Goal: Transaction & Acquisition: Purchase product/service

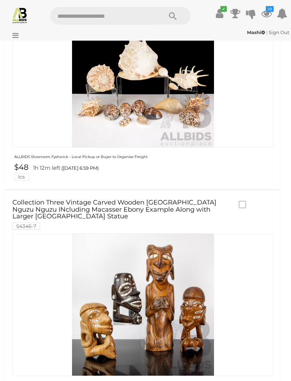
scroll to position [1332, 0]
click at [27, 201] on link "Collection Three Vintage Carved Wooden Solomon Islands Nguzu Nguzu INcluding Ma…" at bounding box center [121, 214] width 219 height 30
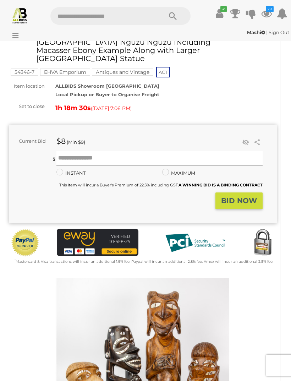
scroll to position [38, 0]
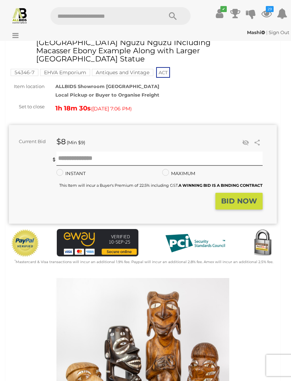
click at [272, 12] on icon "29" at bounding box center [270, 9] width 8 height 6
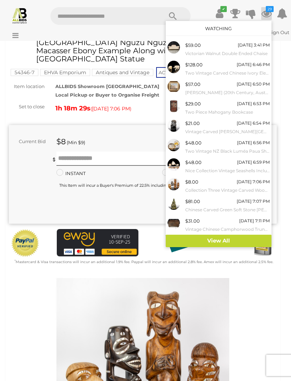
click at [230, 236] on link "View All" at bounding box center [219, 241] width 106 height 12
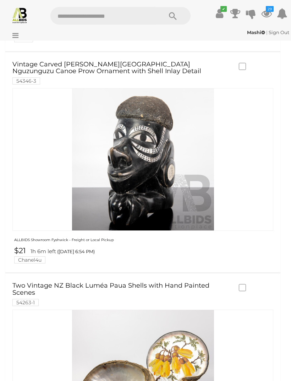
scroll to position [806, 0]
click at [25, 62] on link "Vintage Carved Ebony Solomon Islands Nguzunguzu Canoe Prow Ornament with Shell …" at bounding box center [121, 72] width 219 height 23
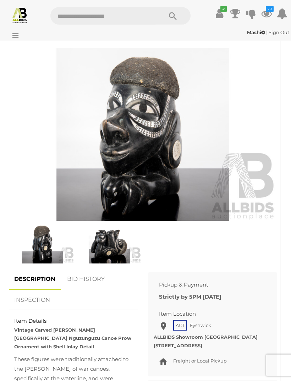
scroll to position [270, 0]
click at [45, 241] on img at bounding box center [43, 242] width 64 height 41
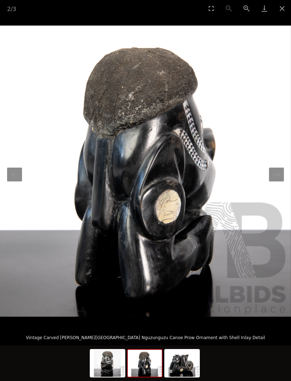
click at [280, 177] on button "Next slide" at bounding box center [276, 174] width 15 height 14
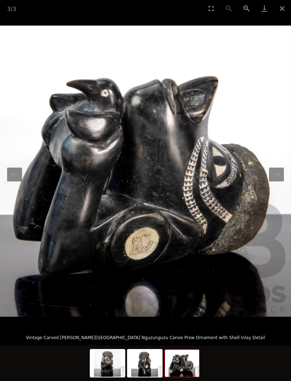
click at [282, 172] on button "Next slide" at bounding box center [276, 174] width 15 height 14
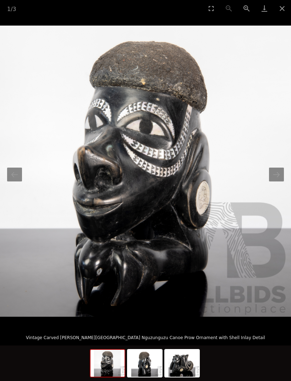
click at [282, 172] on button "Next slide" at bounding box center [276, 174] width 15 height 14
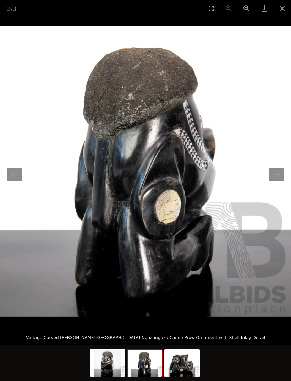
click at [281, 175] on button "Next slide" at bounding box center [276, 174] width 15 height 14
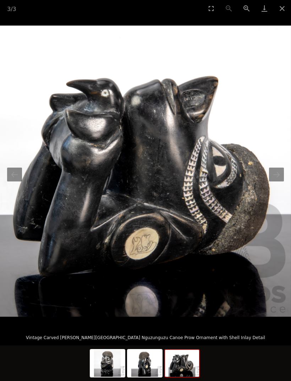
click at [281, 7] on button "Close gallery" at bounding box center [282, 8] width 18 height 17
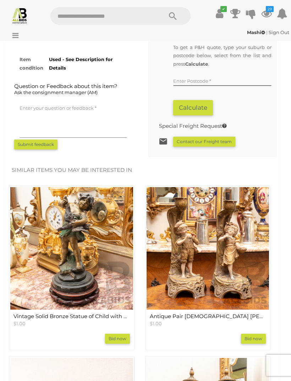
scroll to position [719, 0]
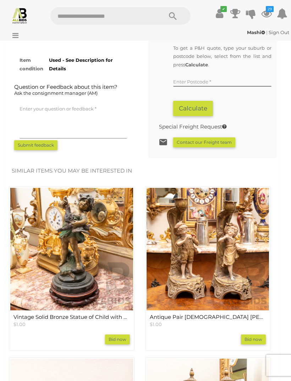
click at [271, 11] on icon "29" at bounding box center [270, 9] width 8 height 6
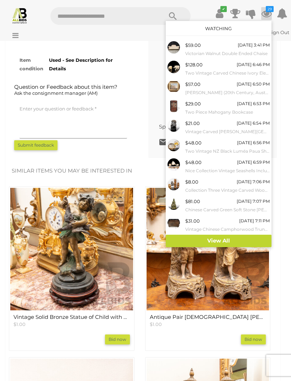
click at [244, 236] on link "View All" at bounding box center [219, 241] width 106 height 12
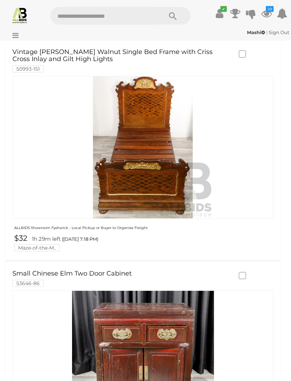
scroll to position [2312, 0]
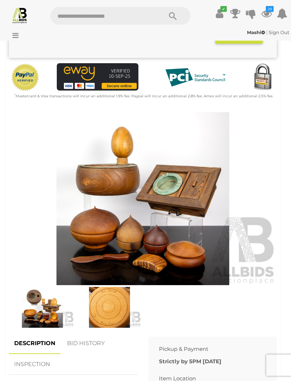
scroll to position [204, 0]
click at [46, 294] on img at bounding box center [43, 307] width 64 height 41
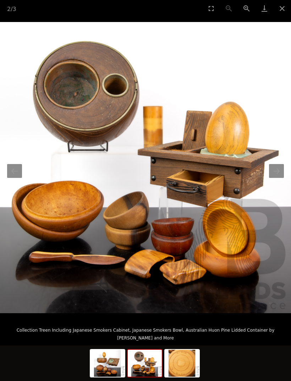
click at [276, 178] on button "Next slide" at bounding box center [276, 171] width 15 height 14
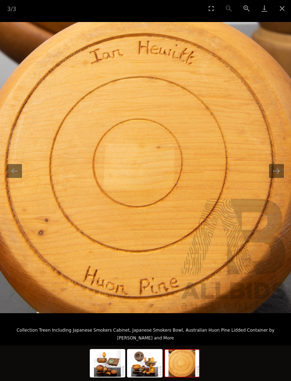
click at [272, 176] on button "Next slide" at bounding box center [276, 171] width 15 height 14
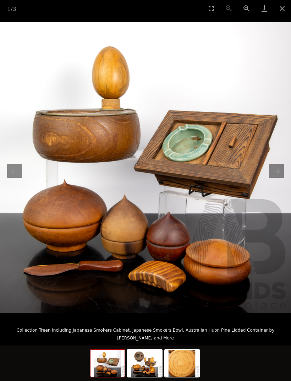
click at [276, 178] on button "Next slide" at bounding box center [276, 171] width 15 height 14
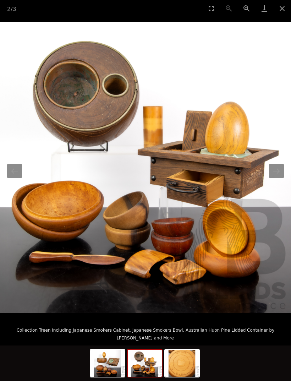
click at [282, 172] on img at bounding box center [145, 167] width 291 height 291
click at [273, 177] on button "Next slide" at bounding box center [276, 171] width 15 height 14
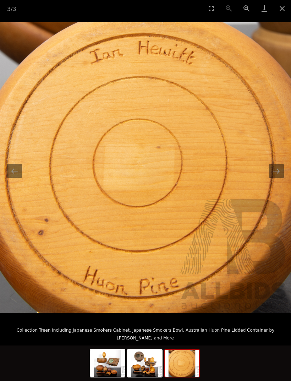
click at [278, 172] on img at bounding box center [145, 167] width 291 height 291
click at [274, 176] on button "Next slide" at bounding box center [276, 171] width 15 height 14
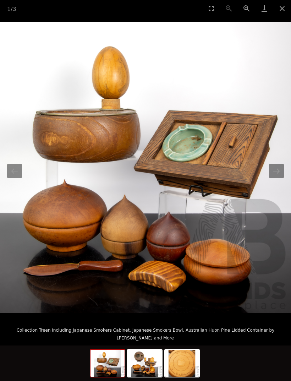
click at [281, 7] on button "Close gallery" at bounding box center [282, 8] width 18 height 17
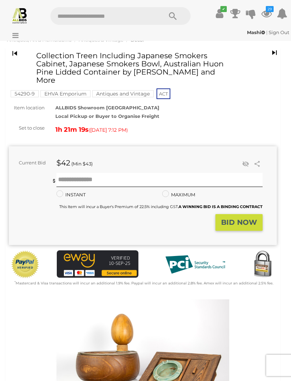
scroll to position [17, 0]
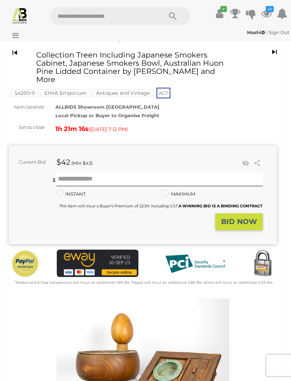
click at [38, 55] on h1 "Collection Treen Including Japanese Smokers Cabinet, Japanese Smokers Bowl, Aus…" at bounding box center [134, 67] width 197 height 33
click at [41, 54] on h1 "Collection Treen Including Japanese Smokers Cabinet, Japanese Smokers Bowl, Aus…" at bounding box center [134, 67] width 197 height 33
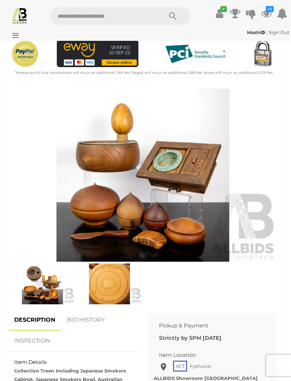
scroll to position [238, 0]
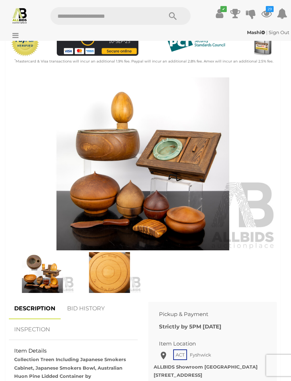
click at [47, 259] on img at bounding box center [43, 272] width 64 height 41
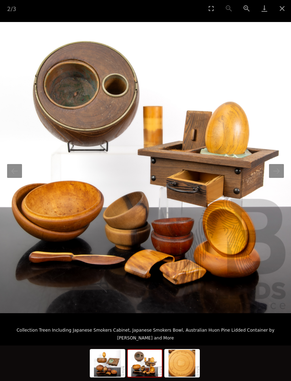
click at [278, 7] on button "Close gallery" at bounding box center [282, 8] width 18 height 17
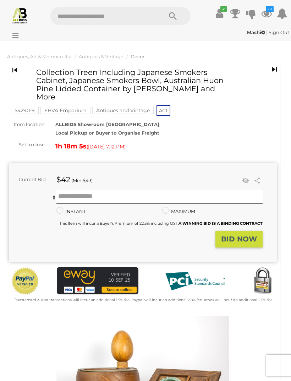
click at [268, 13] on icon at bounding box center [266, 13] width 11 height 13
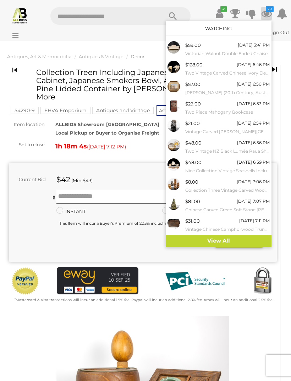
click at [244, 237] on link "View All" at bounding box center [219, 241] width 106 height 12
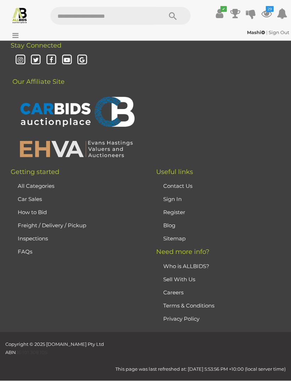
scroll to position [6417, 0]
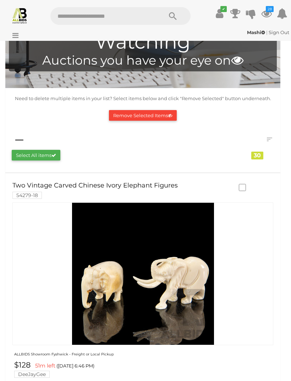
scroll to position [0, 0]
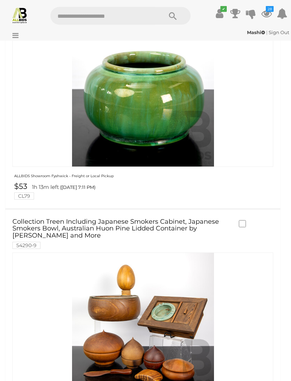
scroll to position [2198, 0]
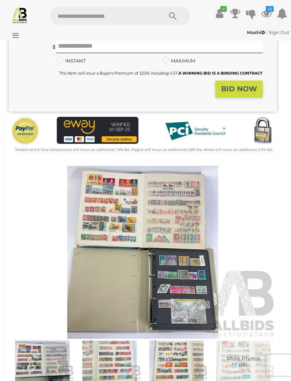
scroll to position [151, 0]
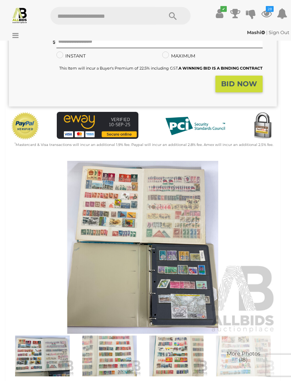
click at [263, 224] on img at bounding box center [143, 247] width 268 height 173
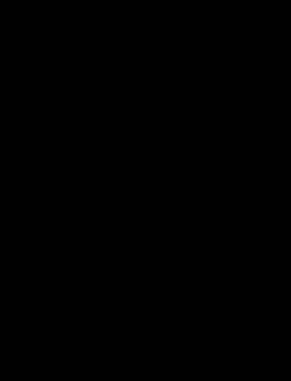
scroll to position [149, 0]
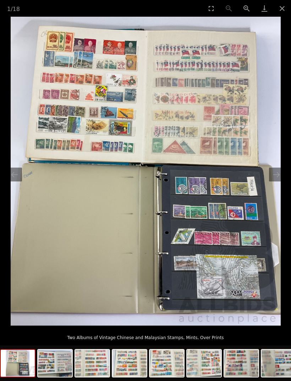
click at [277, 181] on button "Next slide" at bounding box center [276, 174] width 15 height 14
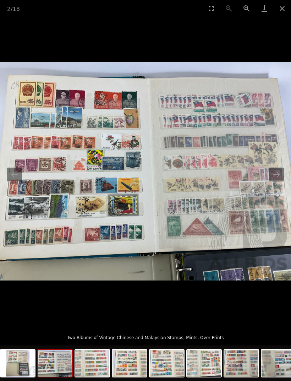
click at [274, 181] on button "Next slide" at bounding box center [276, 174] width 15 height 14
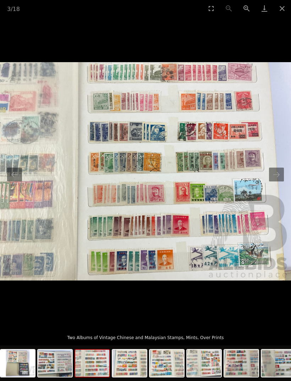
click at [283, 6] on button "Close gallery" at bounding box center [282, 8] width 18 height 17
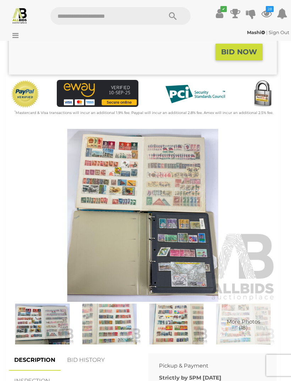
scroll to position [181, 0]
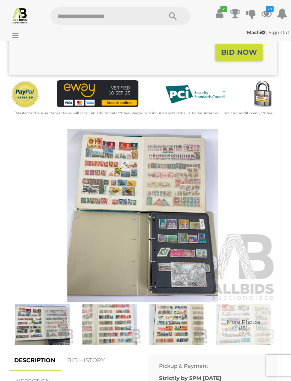
click at [175, 201] on img at bounding box center [143, 215] width 268 height 173
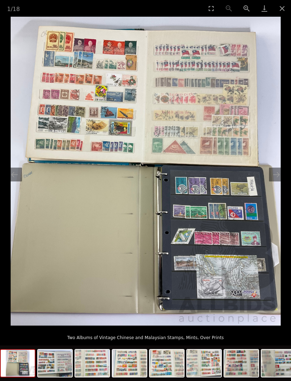
click at [277, 181] on button "Next slide" at bounding box center [276, 174] width 15 height 14
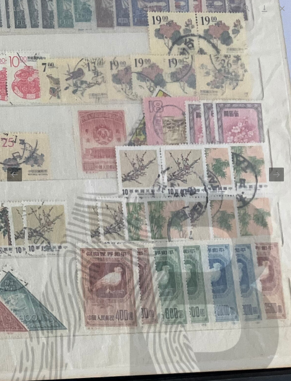
click at [278, 181] on button "Next slide" at bounding box center [276, 174] width 15 height 14
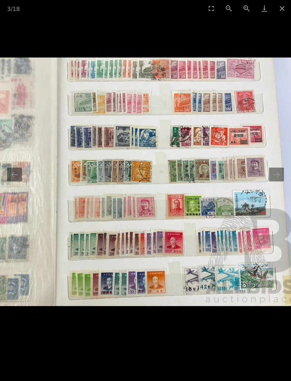
click at [283, 5] on button "Close gallery" at bounding box center [282, 8] width 18 height 17
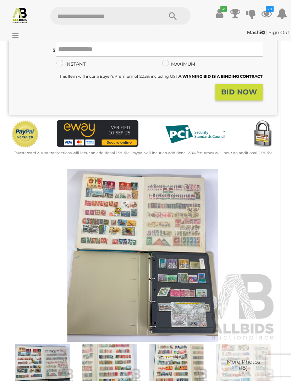
scroll to position [139, 0]
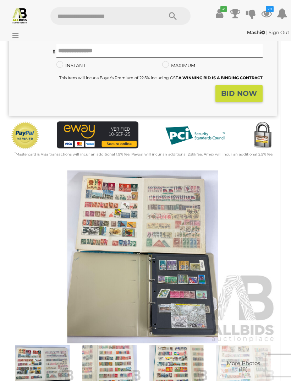
click at [173, 242] on img at bounding box center [143, 256] width 268 height 173
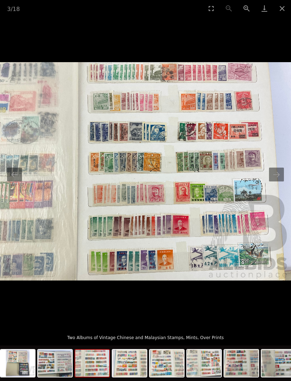
click at [276, 177] on button "Next slide" at bounding box center [276, 174] width 15 height 14
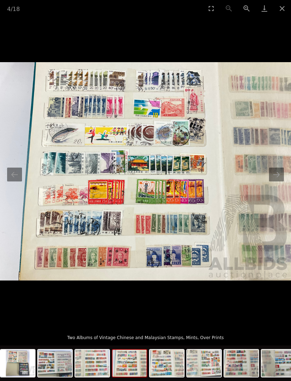
click at [280, 176] on button "Next slide" at bounding box center [276, 174] width 15 height 14
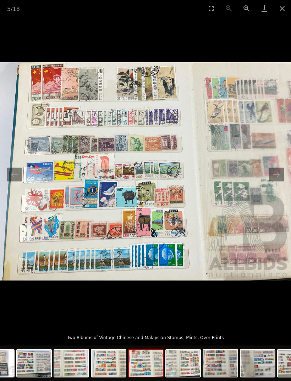
click at [277, 173] on button "Next slide" at bounding box center [276, 174] width 15 height 14
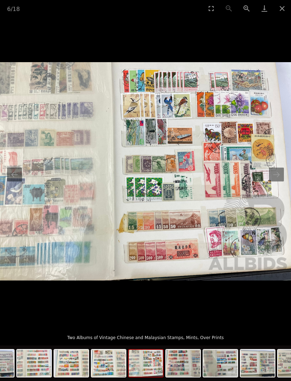
click at [284, 10] on button "Close gallery" at bounding box center [282, 8] width 18 height 17
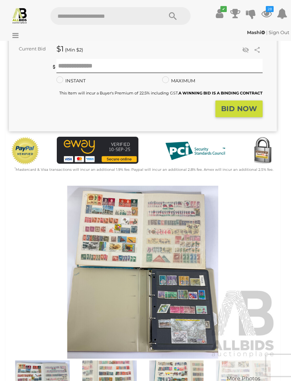
scroll to position [126, 0]
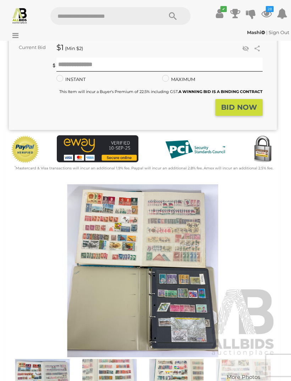
click at [271, 12] on icon "28" at bounding box center [270, 9] width 8 height 6
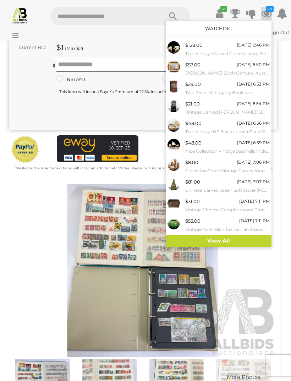
click at [239, 236] on link "View All" at bounding box center [219, 241] width 106 height 12
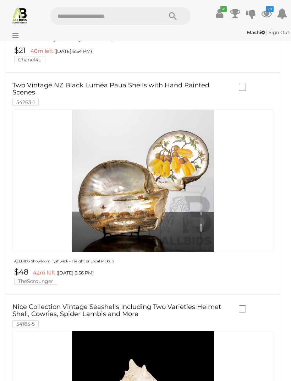
scroll to position [1007, 0]
click at [196, 85] on link "Two Vintage NZ Black Luméa Paua Shells with Hand Painted Scenes 54263-1" at bounding box center [121, 93] width 219 height 23
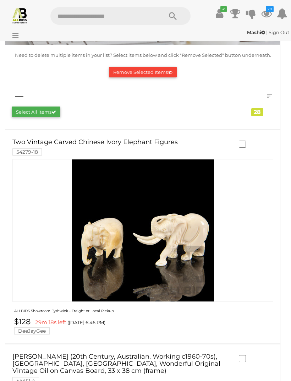
scroll to position [0, 0]
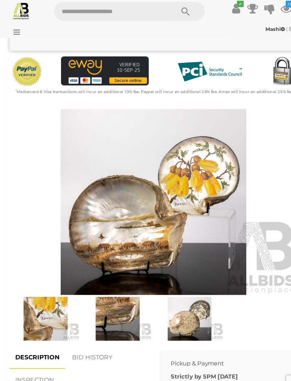
scroll to position [203, 0]
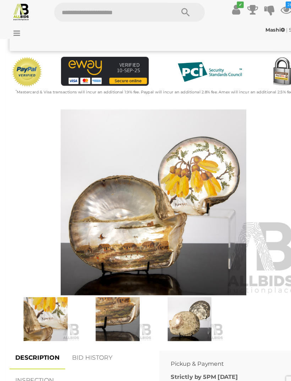
click at [49, 289] on img at bounding box center [43, 301] width 64 height 41
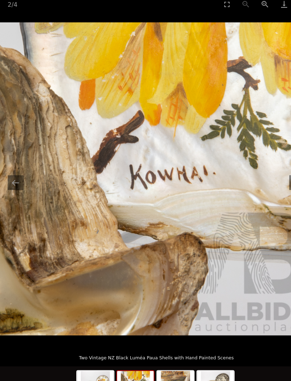
click at [167, 354] on img at bounding box center [163, 362] width 34 height 27
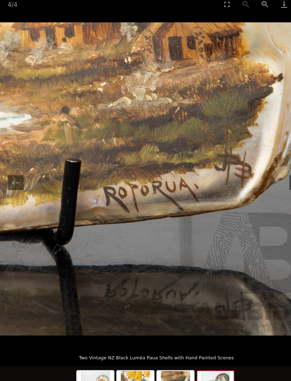
click at [201, 352] on img at bounding box center [200, 362] width 34 height 27
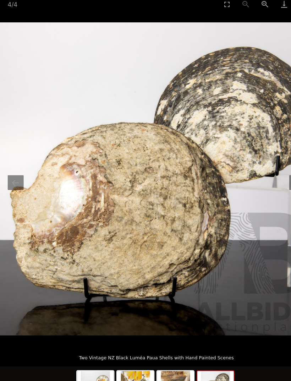
click at [89, 358] on img at bounding box center [89, 362] width 34 height 27
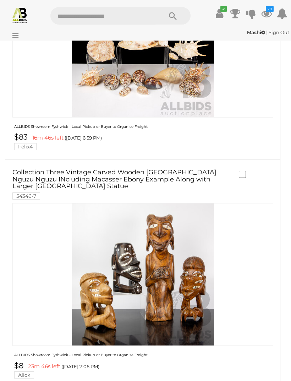
scroll to position [1362, 0]
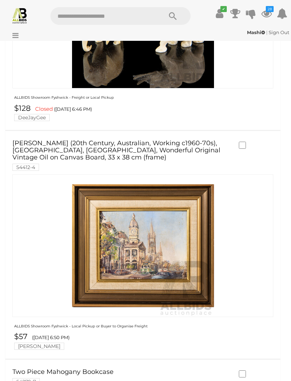
scroll to position [275, 0]
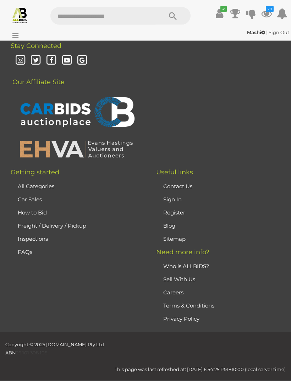
scroll to position [5340, 0]
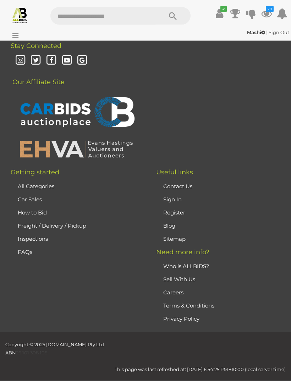
scroll to position [6177, 0]
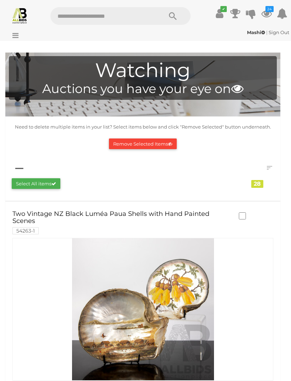
scroll to position [0, 0]
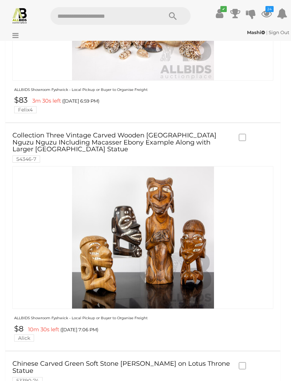
scroll to position [511, 0]
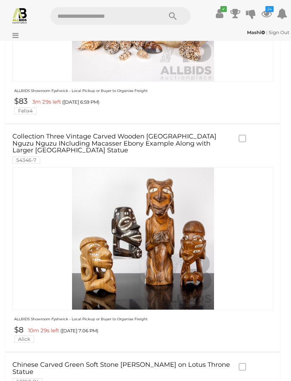
click at [161, 133] on link "Collection Three Vintage Carved Wooden [GEOGRAPHIC_DATA] Nguzu Nguzu INcluding …" at bounding box center [121, 148] width 219 height 30
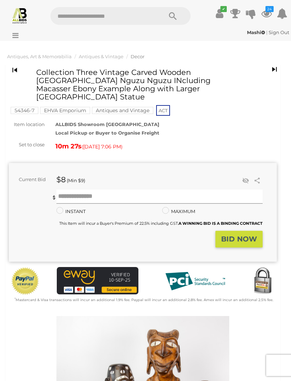
click at [133, 192] on input "text" at bounding box center [159, 196] width 206 height 14
type input "**"
click at [246, 235] on strong "BID NOW" at bounding box center [239, 239] width 36 height 9
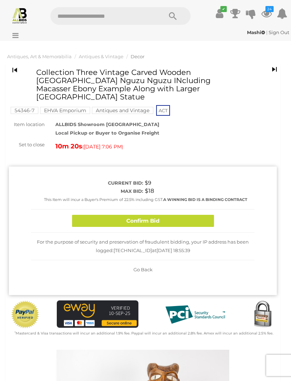
click at [184, 215] on button "Confirm Bid" at bounding box center [143, 221] width 142 height 12
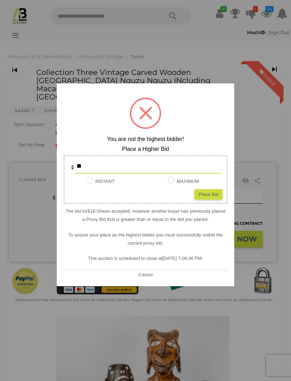
click at [115, 165] on input "**" at bounding box center [148, 166] width 147 height 14
type input "**"
click at [211, 189] on div "Place Bid" at bounding box center [208, 194] width 28 height 10
type input "**"
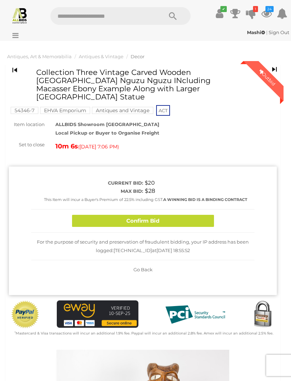
click at [184, 215] on button "Confirm Bid" at bounding box center [143, 221] width 142 height 12
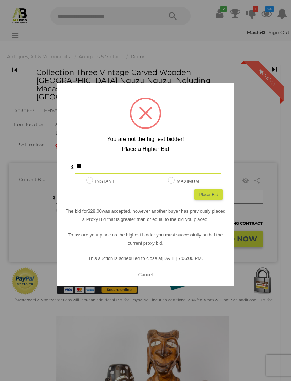
click at [99, 166] on input "**" at bounding box center [148, 166] width 147 height 14
type input "**"
click at [214, 194] on div "Place Bid" at bounding box center [208, 194] width 28 height 10
type input "**"
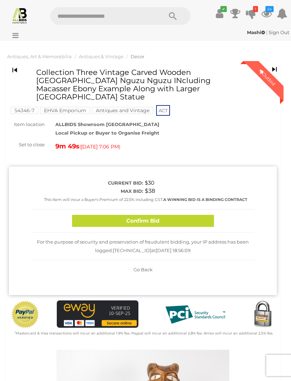
click at [184, 215] on button "Confirm Bid" at bounding box center [143, 221] width 142 height 12
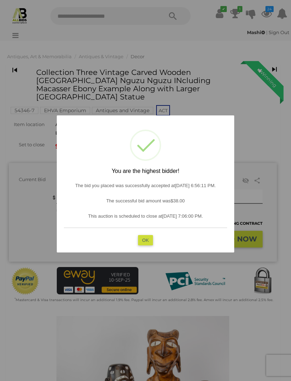
click at [149, 242] on button "OK" at bounding box center [145, 240] width 15 height 10
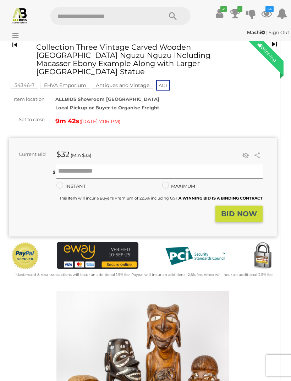
scroll to position [25, 0]
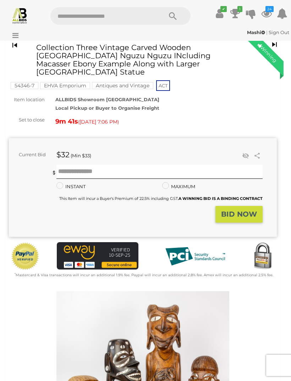
click at [271, 10] on icon "24" at bounding box center [269, 9] width 8 height 6
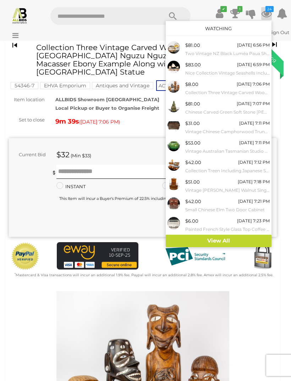
click at [237, 237] on link "View All" at bounding box center [219, 241] width 106 height 12
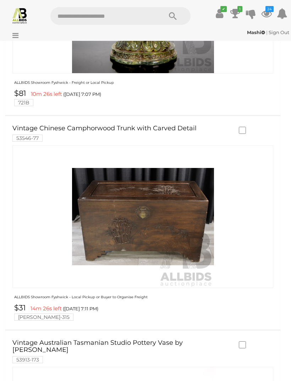
scroll to position [760, 0]
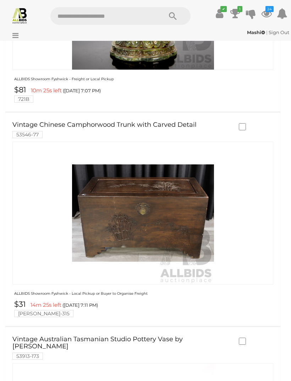
click at [154, 121] on link "Vintage Chinese Camphorwood Trunk with Carved Detail 53546-77" at bounding box center [121, 129] width 219 height 16
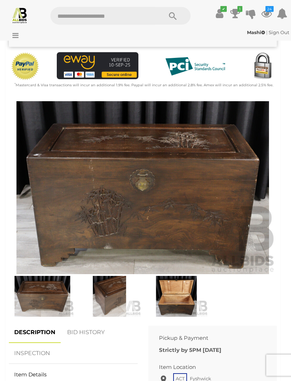
scroll to position [198, 0]
click at [219, 201] on img at bounding box center [143, 187] width 268 height 173
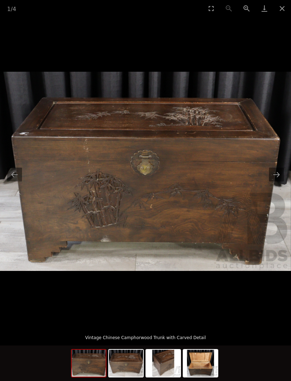
click at [279, 181] on button "Next slide" at bounding box center [276, 174] width 15 height 14
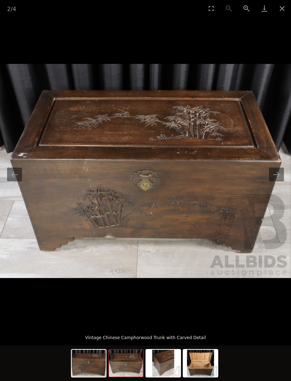
click at [281, 181] on button "Next slide" at bounding box center [276, 174] width 15 height 14
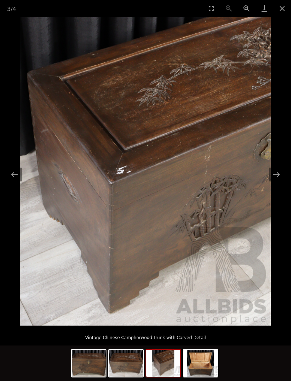
click at [279, 181] on button "Next slide" at bounding box center [276, 174] width 15 height 14
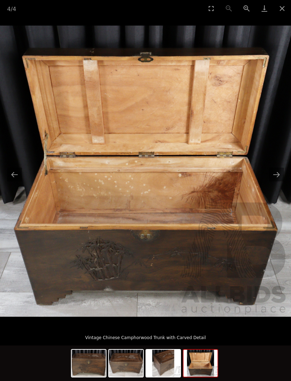
click at [286, 12] on button "Close gallery" at bounding box center [282, 8] width 18 height 17
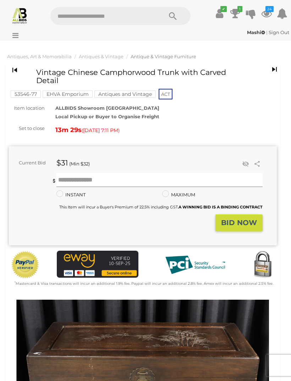
click at [88, 180] on input "text" at bounding box center [159, 180] width 206 height 14
type input "**"
click at [249, 221] on strong "BID NOW" at bounding box center [239, 222] width 36 height 9
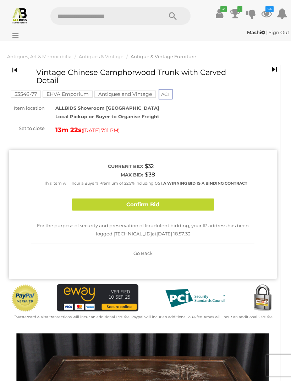
click at [192, 204] on button "Confirm Bid" at bounding box center [143, 204] width 142 height 12
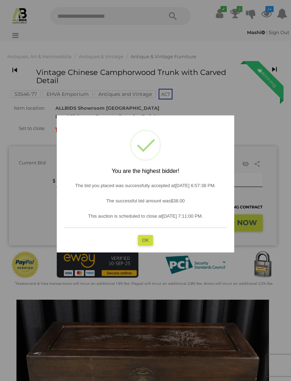
click at [151, 242] on button "OK" at bounding box center [145, 240] width 15 height 10
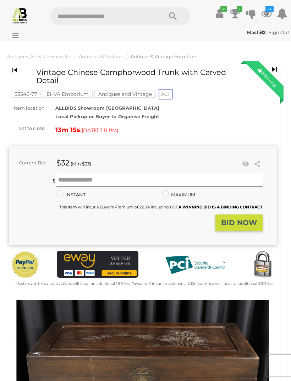
click at [271, 12] on icon at bounding box center [266, 13] width 11 height 13
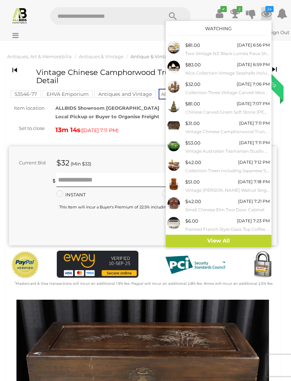
click at [233, 237] on link "View All" at bounding box center [219, 241] width 106 height 12
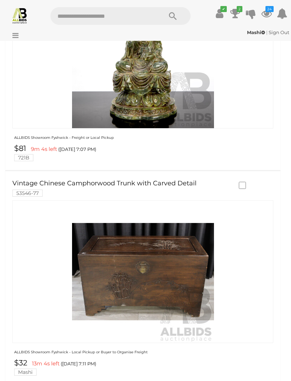
scroll to position [692, 0]
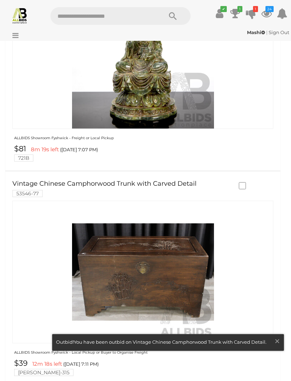
click at [279, 348] on span "×" at bounding box center [277, 341] width 6 height 14
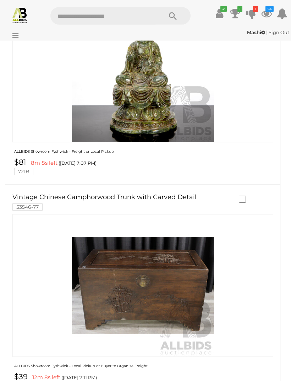
scroll to position [679, 0]
click at [126, 194] on link "Vintage Chinese Camphorwood Trunk with Carved Detail 53546-77" at bounding box center [121, 202] width 219 height 16
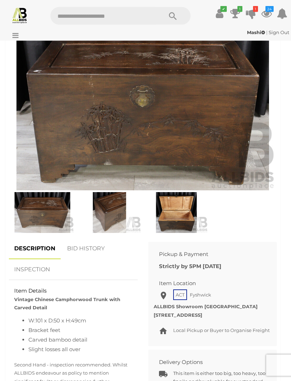
scroll to position [282, 0]
click at [84, 248] on link "BID HISTORY" at bounding box center [86, 248] width 48 height 21
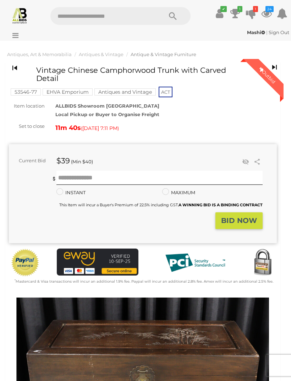
scroll to position [0, 0]
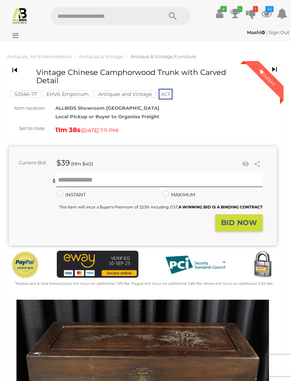
click at [270, 12] on icon at bounding box center [266, 13] width 11 height 13
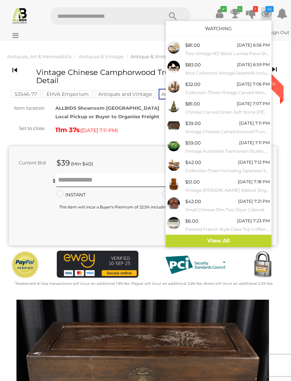
click at [234, 239] on link "View All" at bounding box center [219, 241] width 106 height 12
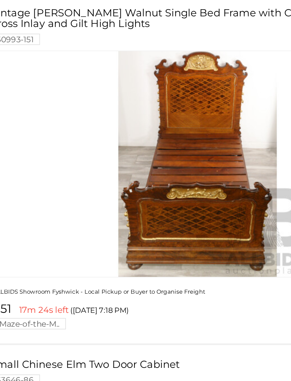
scroll to position [1223, 0]
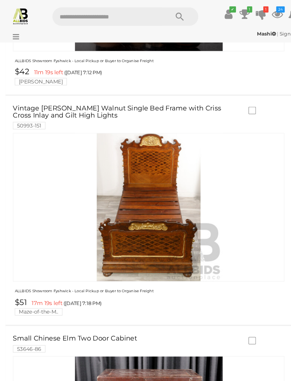
click at [117, 322] on link "Small Chinese Elm Two Door Cabinet 53646-86" at bounding box center [121, 330] width 219 height 16
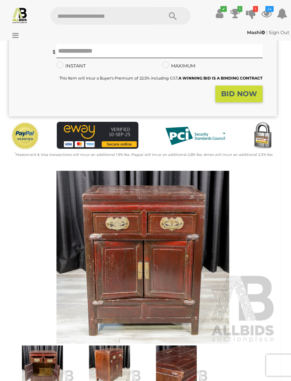
scroll to position [121, 0]
click at [53, 358] on img at bounding box center [43, 365] width 64 height 41
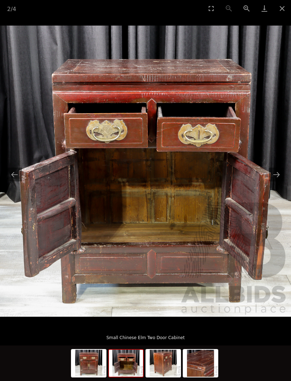
click at [274, 193] on img at bounding box center [145, 171] width 291 height 291
click at [275, 195] on img at bounding box center [145, 171] width 291 height 291
click at [277, 181] on button "Next slide" at bounding box center [276, 174] width 15 height 14
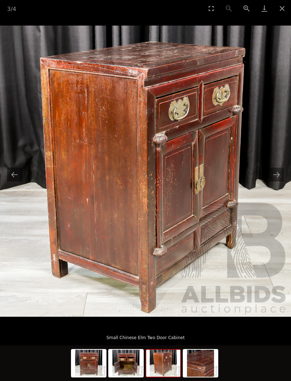
click at [278, 181] on button "Next slide" at bounding box center [276, 174] width 15 height 14
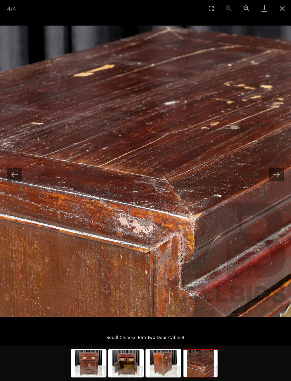
click at [281, 181] on button "Next slide" at bounding box center [276, 174] width 15 height 14
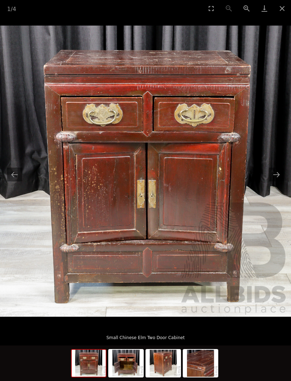
click at [278, 181] on button "Next slide" at bounding box center [276, 174] width 15 height 14
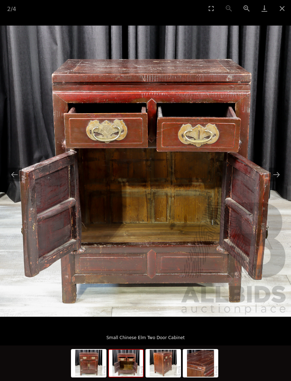
click at [281, 11] on button "Close gallery" at bounding box center [282, 8] width 18 height 17
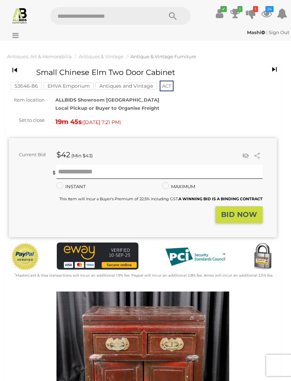
click at [272, 12] on icon "24" at bounding box center [269, 9] width 8 height 6
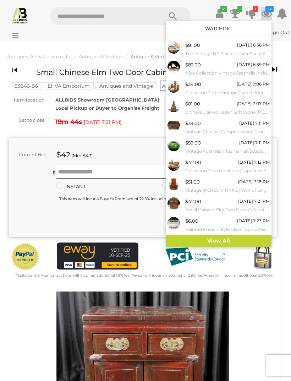
click at [233, 241] on link "View All" at bounding box center [219, 241] width 106 height 12
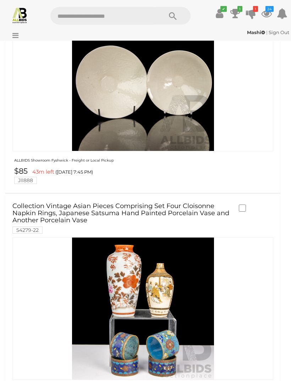
scroll to position [1985, 0]
click at [195, 203] on link "Collection Vintage Asian Pieces Comprising Set Four Cloisonne Napkin Rings, Jap…" at bounding box center [121, 218] width 219 height 30
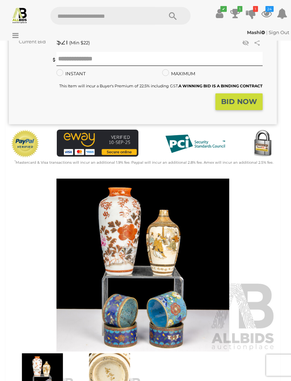
scroll to position [147, 0]
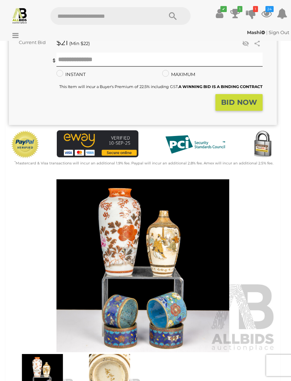
click at [112, 365] on img at bounding box center [110, 374] width 64 height 41
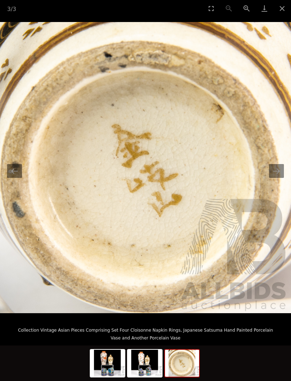
click at [276, 178] on button "Next slide" at bounding box center [276, 171] width 15 height 14
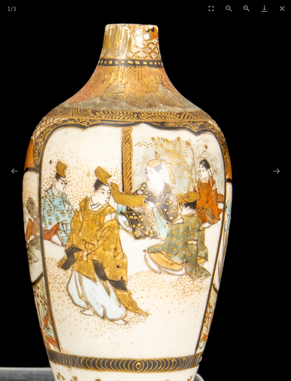
click at [279, 177] on button "Next slide" at bounding box center [276, 171] width 15 height 14
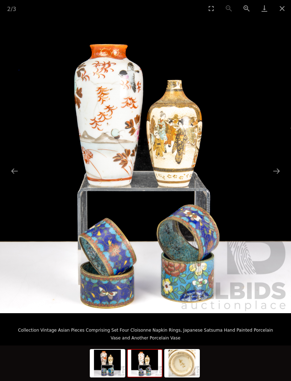
click at [279, 178] on button "Next slide" at bounding box center [276, 171] width 15 height 14
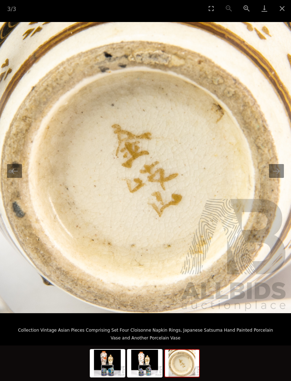
click at [279, 178] on button "Next slide" at bounding box center [276, 171] width 15 height 14
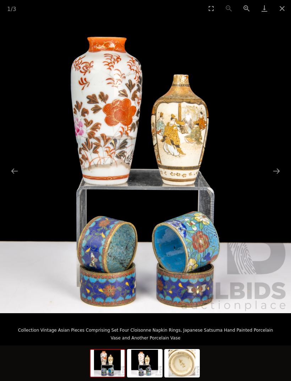
click at [285, 5] on button "Close gallery" at bounding box center [282, 8] width 18 height 17
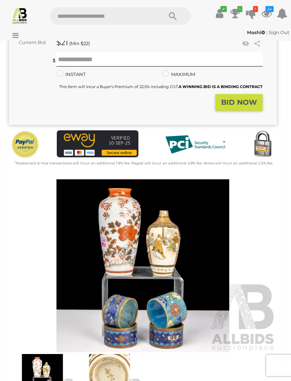
click at [271, 13] on icon at bounding box center [266, 13] width 11 height 13
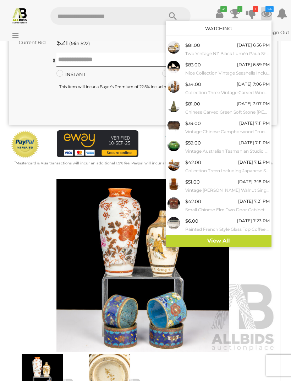
click at [244, 237] on link "View All" at bounding box center [219, 241] width 106 height 12
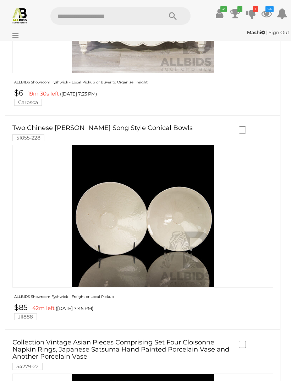
scroll to position [1851, 0]
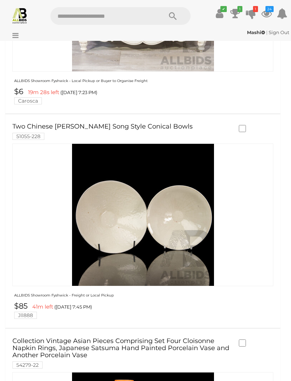
click at [130, 123] on link "Two Chinese [PERSON_NAME] Song Style Conical Bowls 51055-228" at bounding box center [121, 131] width 219 height 16
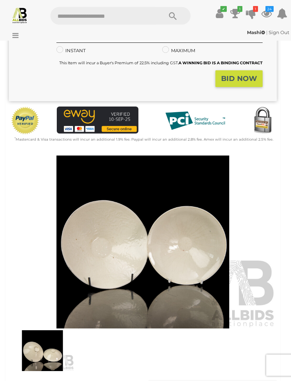
click at [47, 339] on img at bounding box center [43, 350] width 64 height 41
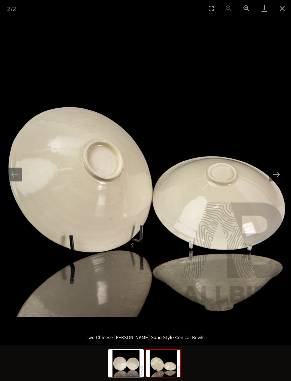
click at [285, 183] on img at bounding box center [145, 171] width 291 height 291
click at [278, 181] on button "Next slide" at bounding box center [276, 174] width 15 height 14
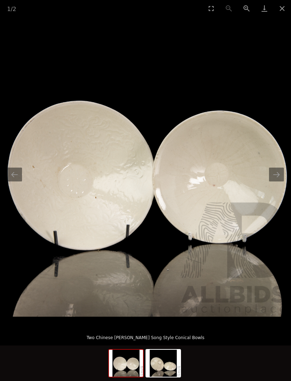
click at [213, 173] on img at bounding box center [145, 171] width 291 height 291
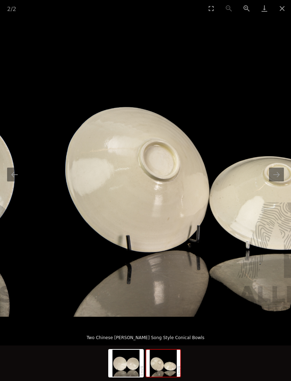
click at [286, 5] on button "Close gallery" at bounding box center [282, 8] width 18 height 17
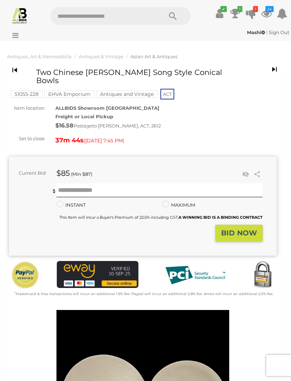
click at [271, 12] on icon "24" at bounding box center [269, 9] width 8 height 6
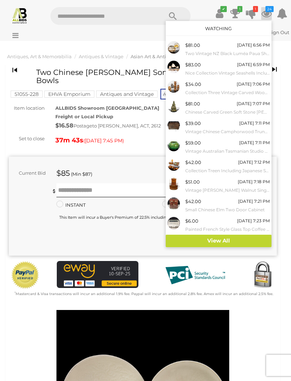
click at [246, 235] on link "View All" at bounding box center [219, 241] width 106 height 12
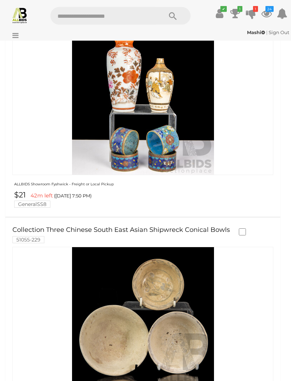
scroll to position [1820, 0]
click at [180, 28] on link "Collection Vintage Asian Pieces Comprising Set Four Cloisonne Napkin Rings, Jap…" at bounding box center [121, 13] width 219 height 30
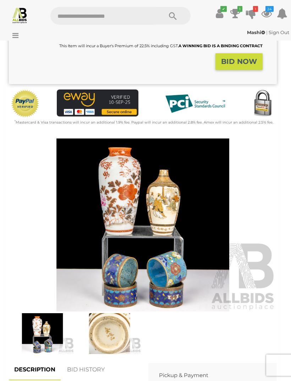
scroll to position [188, 0]
click at [112, 320] on img at bounding box center [110, 333] width 64 height 41
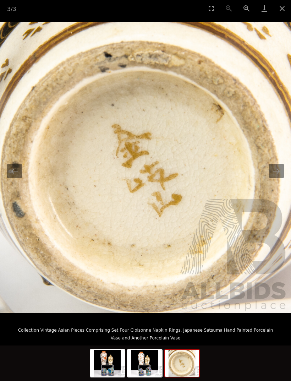
click at [274, 178] on button "Next slide" at bounding box center [276, 171] width 15 height 14
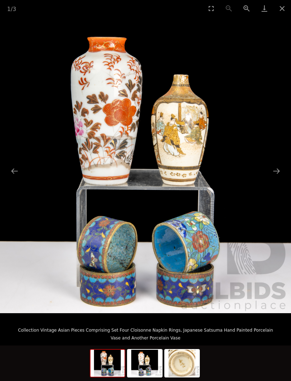
click at [277, 178] on button "Next slide" at bounding box center [276, 171] width 15 height 14
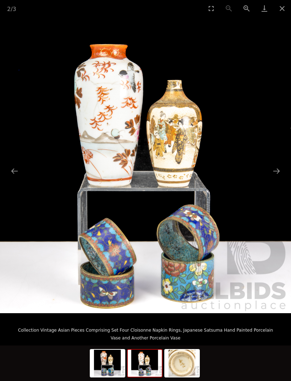
click at [278, 178] on button "Next slide" at bounding box center [276, 171] width 15 height 14
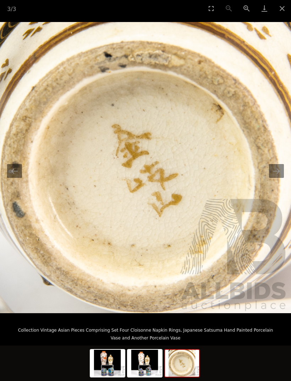
click at [282, 9] on button "Close gallery" at bounding box center [282, 8] width 18 height 17
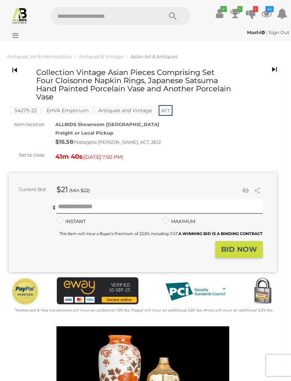
click at [271, 12] on icon at bounding box center [266, 13] width 11 height 13
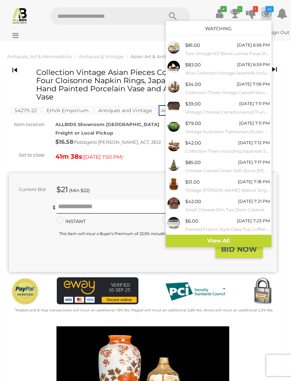
click at [232, 239] on link "View All" at bounding box center [219, 241] width 106 height 12
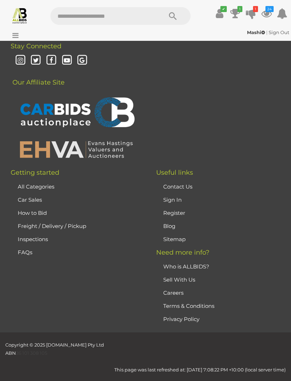
scroll to position [4711, 0]
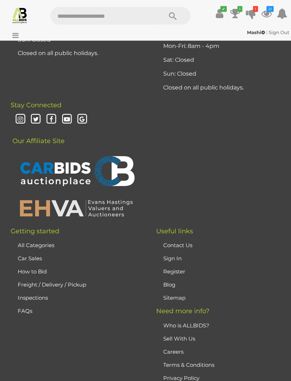
scroll to position [3816, 0]
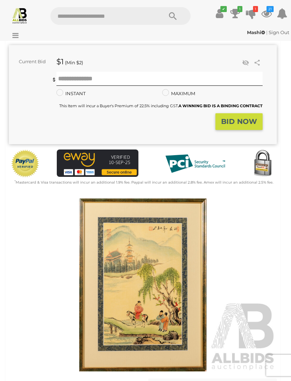
scroll to position [115, 0]
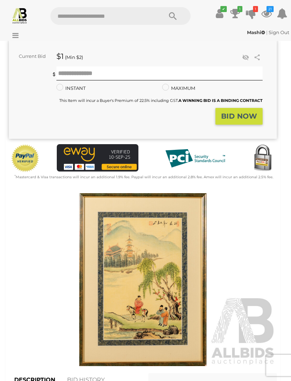
click at [167, 244] on img at bounding box center [143, 279] width 268 height 173
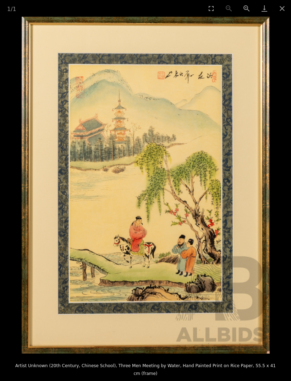
click at [220, 109] on img at bounding box center [146, 185] width 248 height 337
click at [207, 99] on img at bounding box center [146, 185] width 248 height 337
click at [283, 9] on button "Close gallery" at bounding box center [282, 8] width 18 height 17
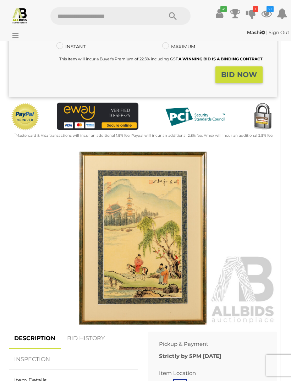
scroll to position [136, 0]
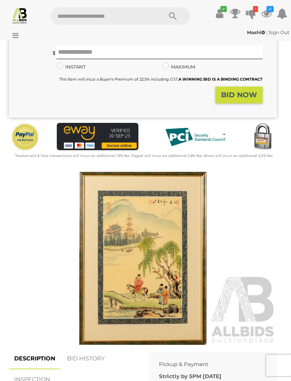
click at [269, 10] on icon "21" at bounding box center [269, 9] width 7 height 6
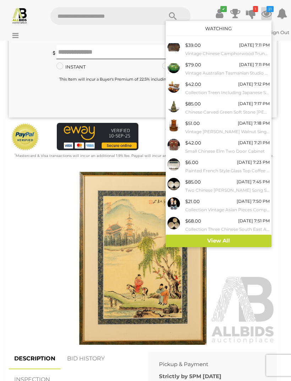
click at [247, 236] on link "View All" at bounding box center [219, 241] width 106 height 12
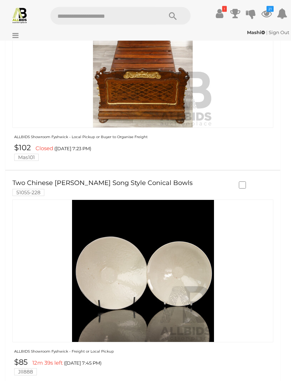
scroll to position [890, 0]
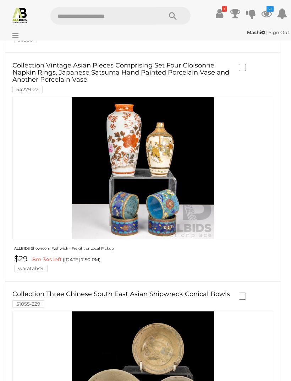
scroll to position [363, 0]
click at [160, 67] on link "Collection Vintage Asian Pieces Comprising Set Four Cloisonne Napkin Rings, Jap…" at bounding box center [121, 77] width 219 height 30
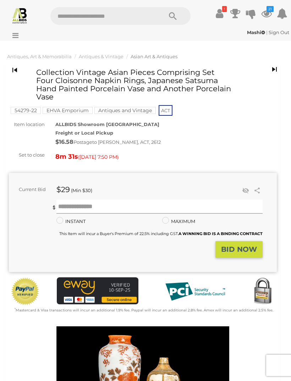
click at [144, 199] on input "text" at bounding box center [159, 206] width 206 height 14
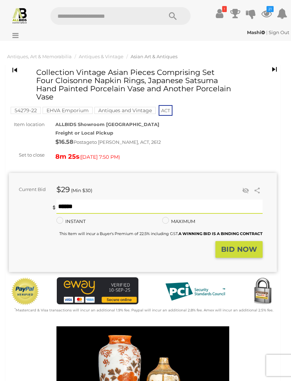
type input "**"
click at [249, 245] on strong "BID NOW" at bounding box center [239, 249] width 36 height 9
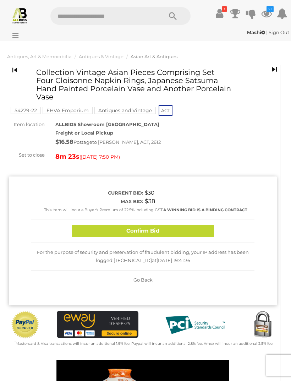
click at [179, 225] on button "Confirm Bid" at bounding box center [143, 231] width 142 height 12
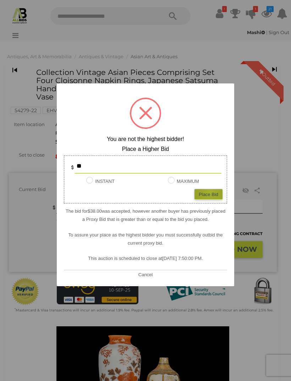
click at [210, 192] on div "Place Bid" at bounding box center [208, 194] width 28 height 10
type input "**"
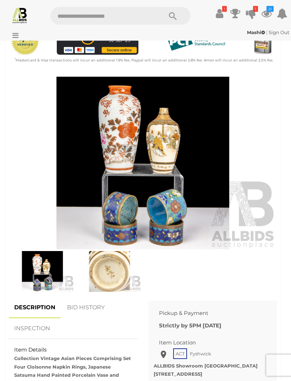
click at [81, 297] on link "BID HISTORY" at bounding box center [86, 307] width 48 height 21
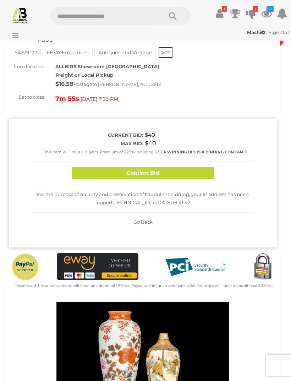
scroll to position [51, 0]
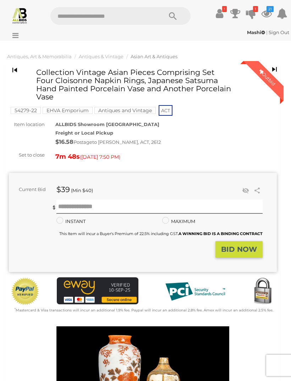
scroll to position [51, 0]
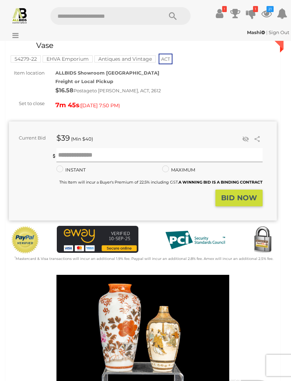
click at [115, 148] on input "text" at bounding box center [159, 155] width 206 height 14
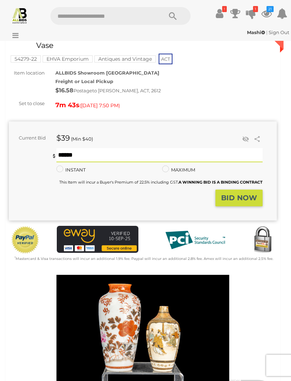
type input "**"
click at [245, 193] on strong "BID NOW" at bounding box center [239, 197] width 36 height 9
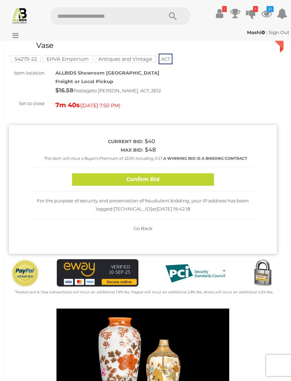
click at [175, 173] on button "Confirm Bid" at bounding box center [143, 179] width 142 height 12
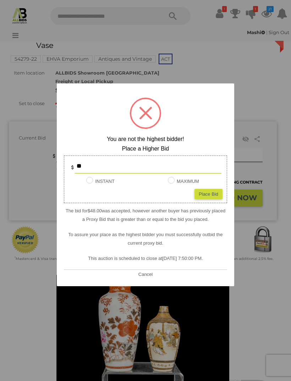
click at [145, 114] on span at bounding box center [145, 112] width 13 height 13
click at [144, 112] on span at bounding box center [145, 112] width 13 height 13
click at [147, 108] on div at bounding box center [145, 113] width 31 height 31
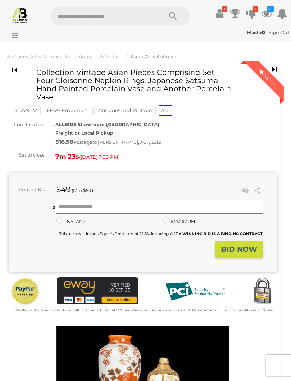
scroll to position [51, 0]
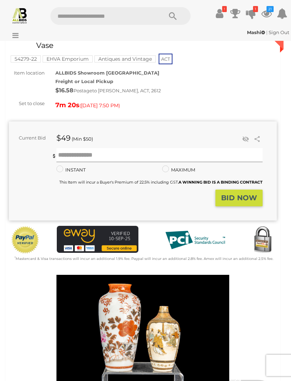
click at [100, 148] on input "text" at bounding box center [159, 155] width 206 height 14
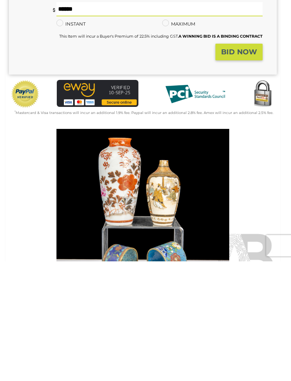
scroll to position [79, 0]
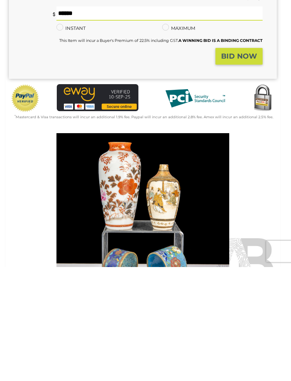
type input "**"
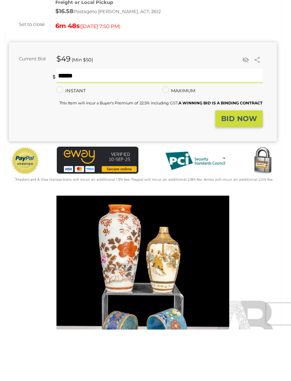
click at [242, 166] on strong "BID NOW" at bounding box center [239, 170] width 36 height 9
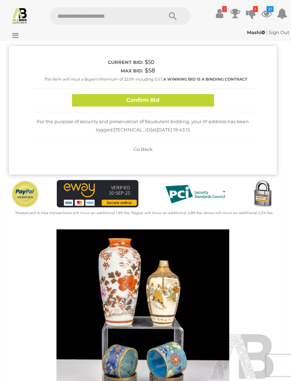
click at [171, 94] on button "Confirm Bid" at bounding box center [143, 100] width 142 height 12
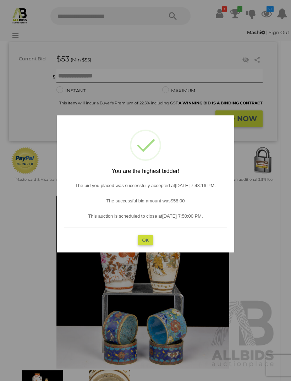
click at [148, 239] on button "OK" at bounding box center [145, 240] width 15 height 10
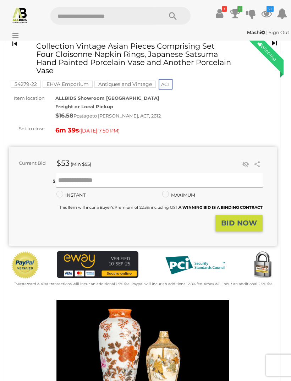
scroll to position [0, 0]
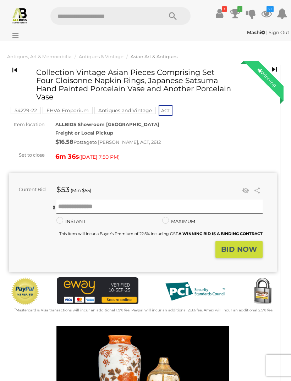
click at [264, 16] on icon at bounding box center [266, 13] width 11 height 13
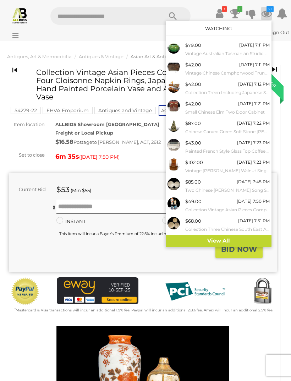
click at [245, 238] on link "View All" at bounding box center [219, 241] width 106 height 12
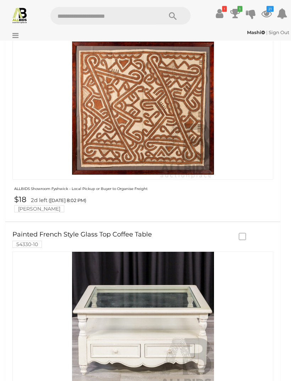
scroll to position [1650, 0]
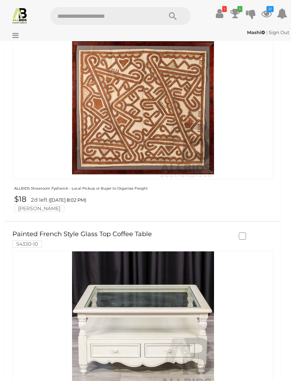
click at [233, 17] on icon at bounding box center [235, 13] width 10 height 13
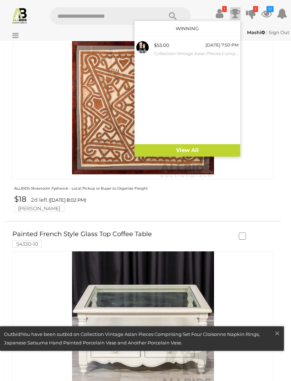
click at [263, 189] on div at bounding box center [145, 190] width 291 height 381
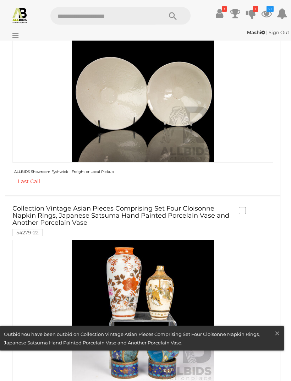
scroll to position [208, 0]
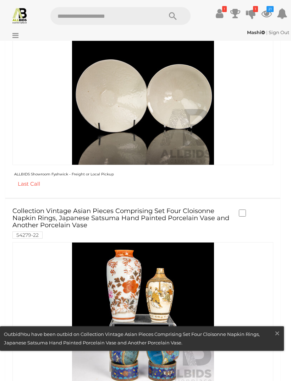
click at [160, 215] on link "Collection Vintage Asian Pieces Comprising Set Four Cloisonne Napkin Rings, Jap…" at bounding box center [121, 223] width 219 height 30
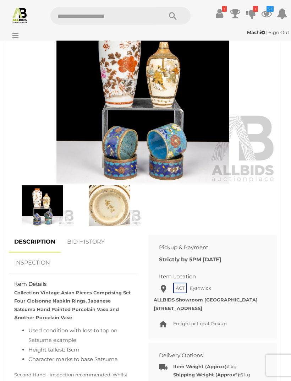
scroll to position [315, 0]
click at [88, 231] on link "BID HISTORY" at bounding box center [86, 241] width 48 height 21
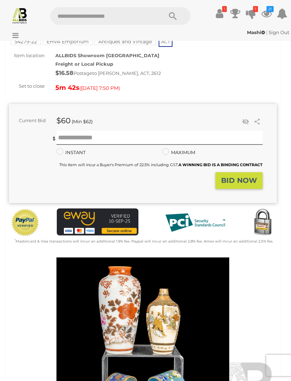
scroll to position [0, 0]
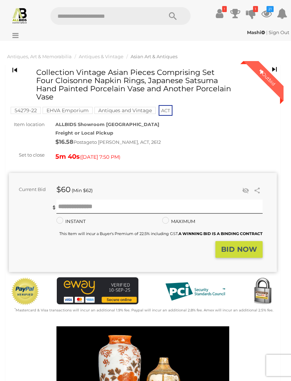
click at [269, 12] on icon at bounding box center [266, 13] width 11 height 13
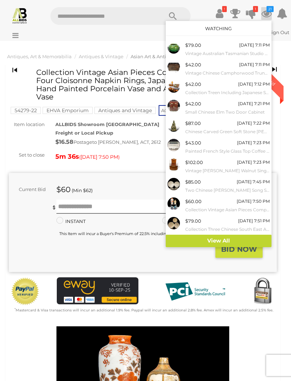
click at [232, 238] on link "View All" at bounding box center [219, 241] width 106 height 12
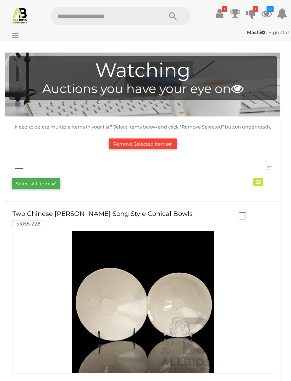
click at [125, 214] on link "Two Chinese [PERSON_NAME] Song Style Conical Bowls 51055-228" at bounding box center [121, 218] width 219 height 16
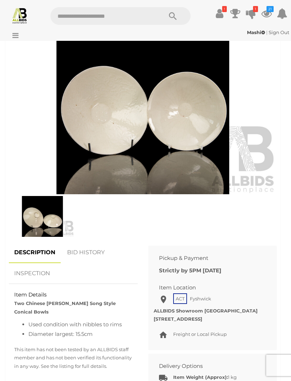
scroll to position [296, 0]
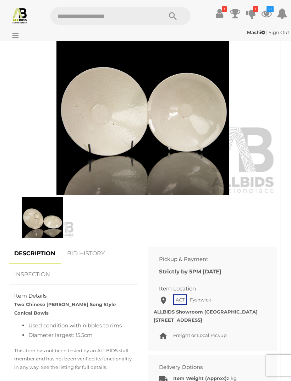
click at [198, 101] on img at bounding box center [143, 108] width 268 height 173
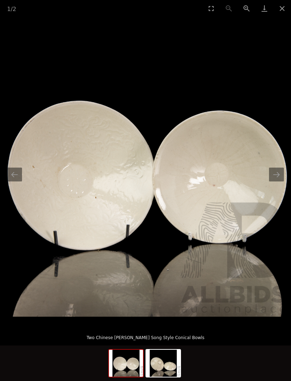
click at [282, 10] on button "Close gallery" at bounding box center [282, 8] width 18 height 17
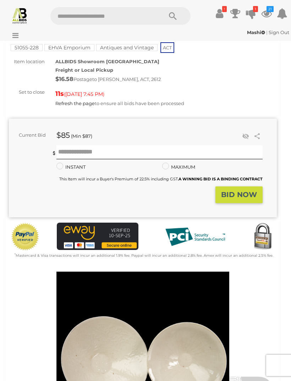
scroll to position [46, 0]
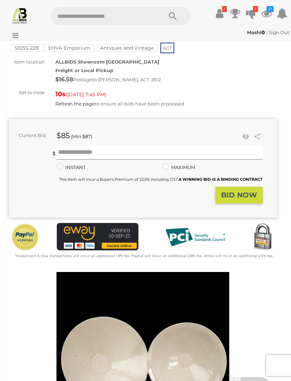
click at [100, 146] on input "text" at bounding box center [159, 152] width 206 height 14
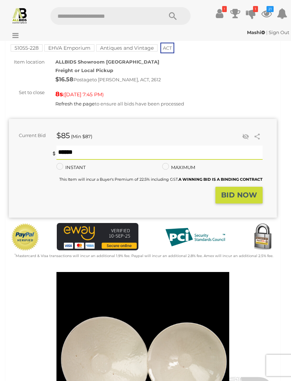
type input "**"
click at [248, 191] on strong "BID NOW" at bounding box center [239, 195] width 36 height 9
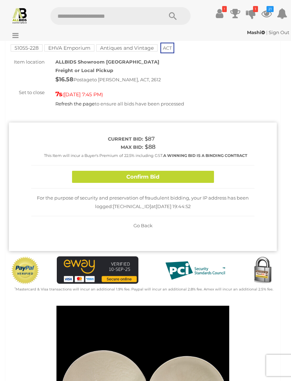
click at [191, 172] on button "Confirm Bid" at bounding box center [143, 177] width 142 height 12
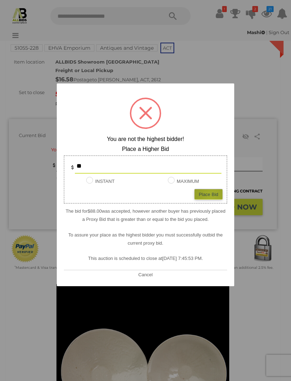
click at [211, 195] on div "Place Bid" at bounding box center [208, 194] width 28 height 10
type input "**"
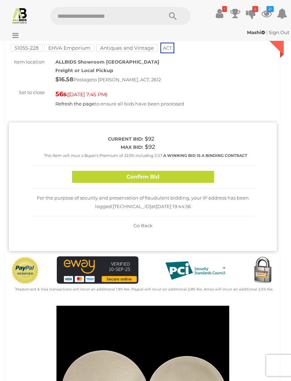
click at [191, 171] on button "Confirm Bid" at bounding box center [143, 177] width 142 height 12
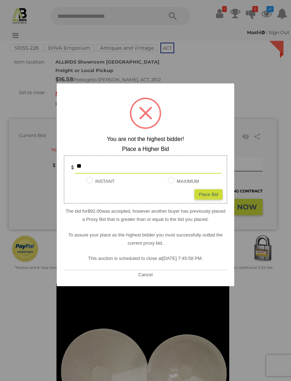
click at [270, 11] on div at bounding box center [145, 190] width 291 height 381
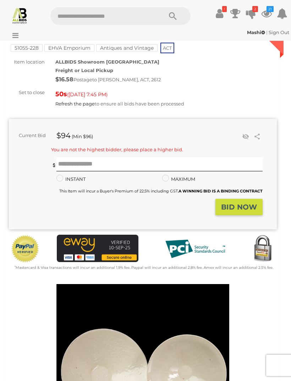
click at [269, 15] on icon at bounding box center [266, 13] width 11 height 13
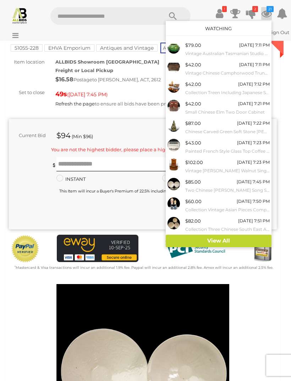
click at [244, 237] on link "View All" at bounding box center [219, 241] width 106 height 12
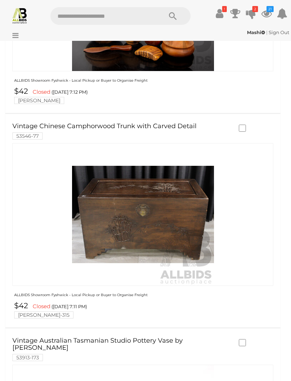
scroll to position [2714, 0]
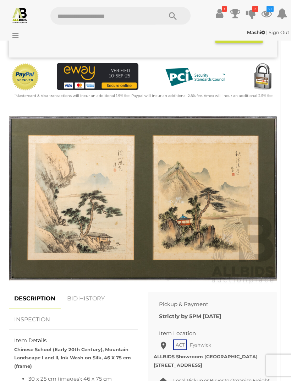
click at [250, 238] on img at bounding box center [143, 198] width 268 height 173
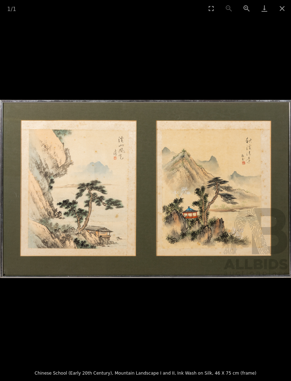
click at [283, 10] on button "Close gallery" at bounding box center [282, 8] width 18 height 17
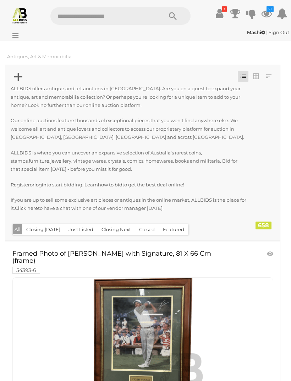
click at [270, 9] on icon "21" at bounding box center [269, 9] width 7 height 6
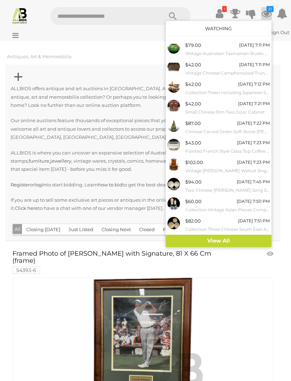
click at [234, 238] on link "View All" at bounding box center [219, 241] width 106 height 12
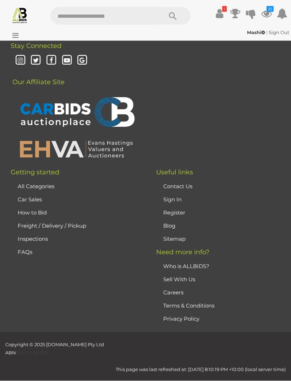
scroll to position [3557, 0]
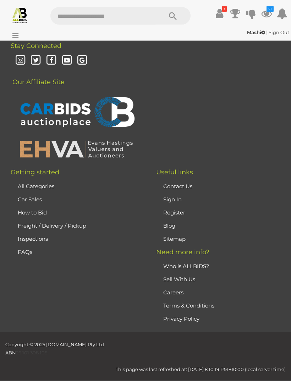
scroll to position [4461, 0]
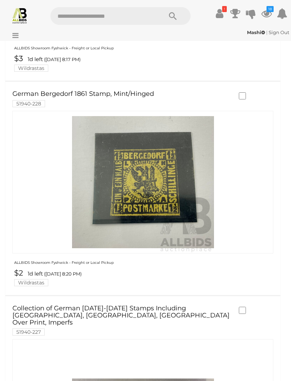
scroll to position [0, 0]
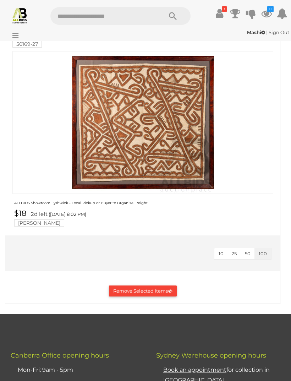
scroll to position [2402, 0]
